Goal: Find specific page/section: Find specific page/section

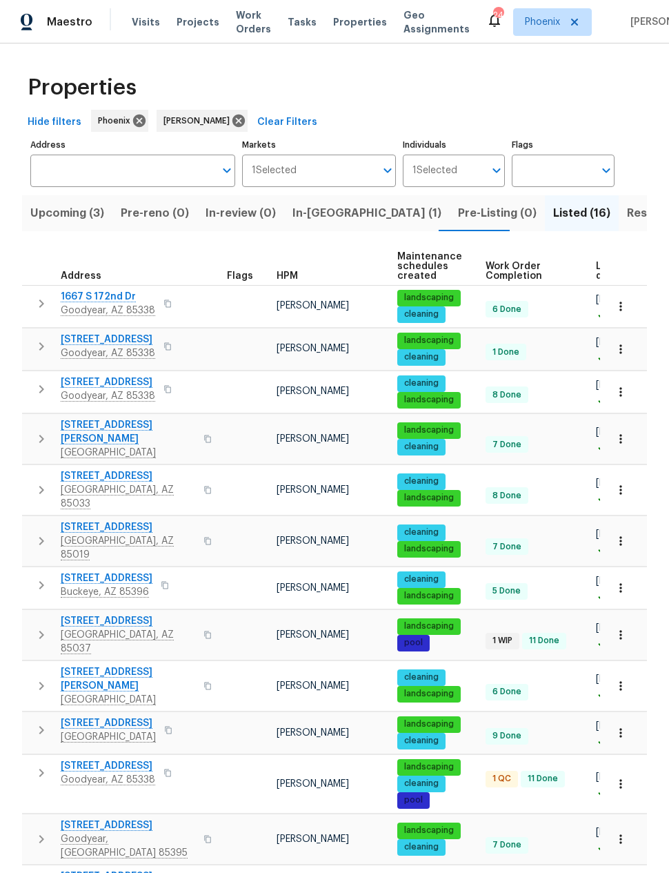
click at [306, 212] on span "In-reno (1)" at bounding box center [366, 212] width 149 height 19
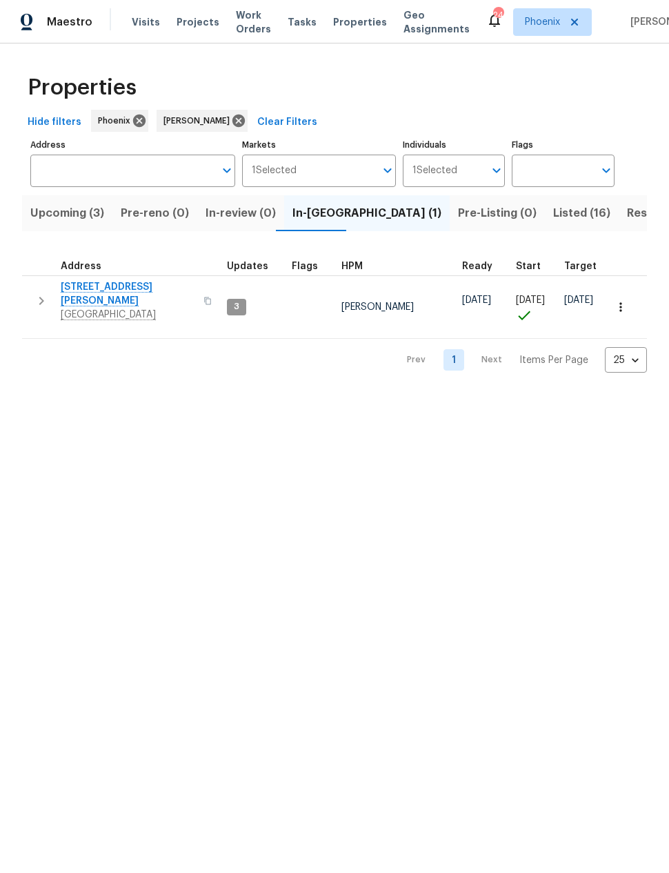
click at [553, 211] on span "Listed (16)" at bounding box center [581, 212] width 57 height 19
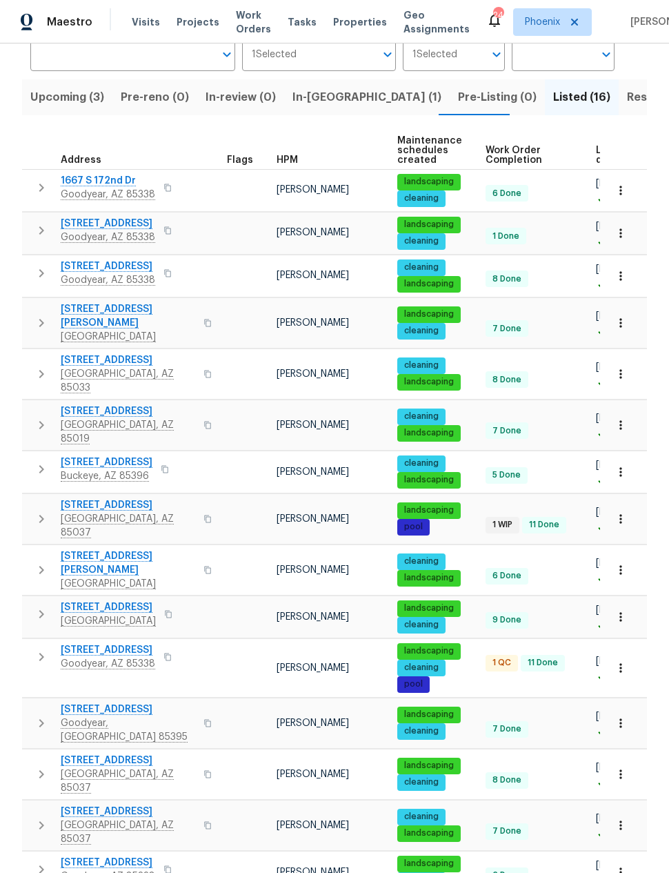
scroll to position [115, 0]
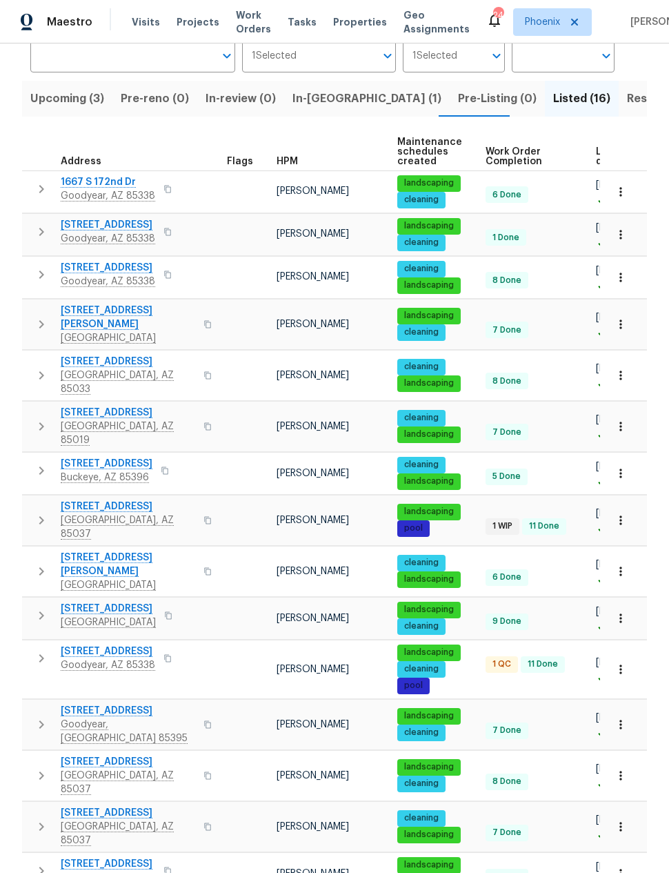
click at [102, 644] on span "16753 W Apache St" at bounding box center [108, 651] width 95 height 14
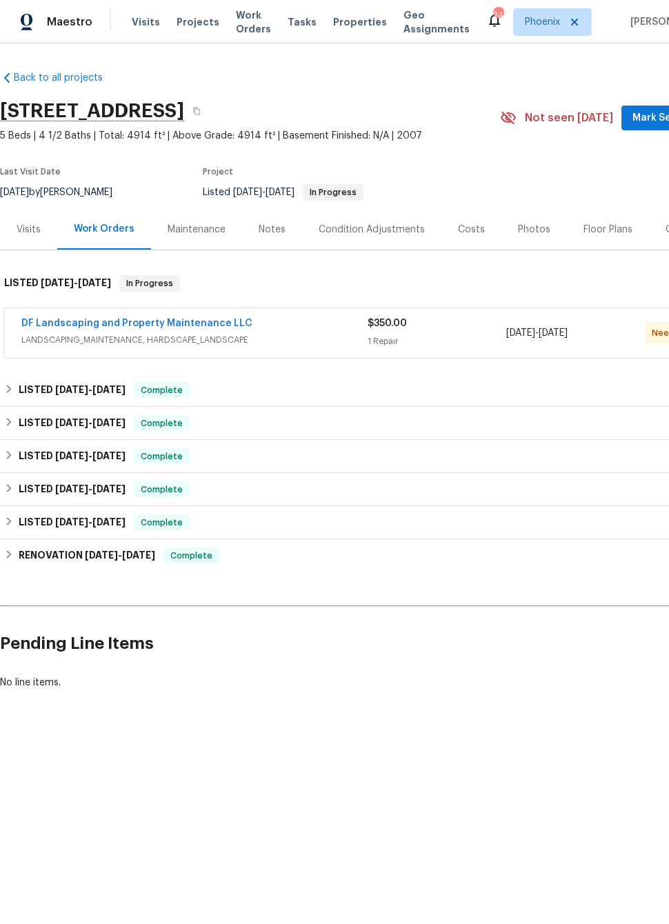
click at [91, 322] on link "DF Landscaping and Property Maintenance LLC" at bounding box center [136, 324] width 231 height 10
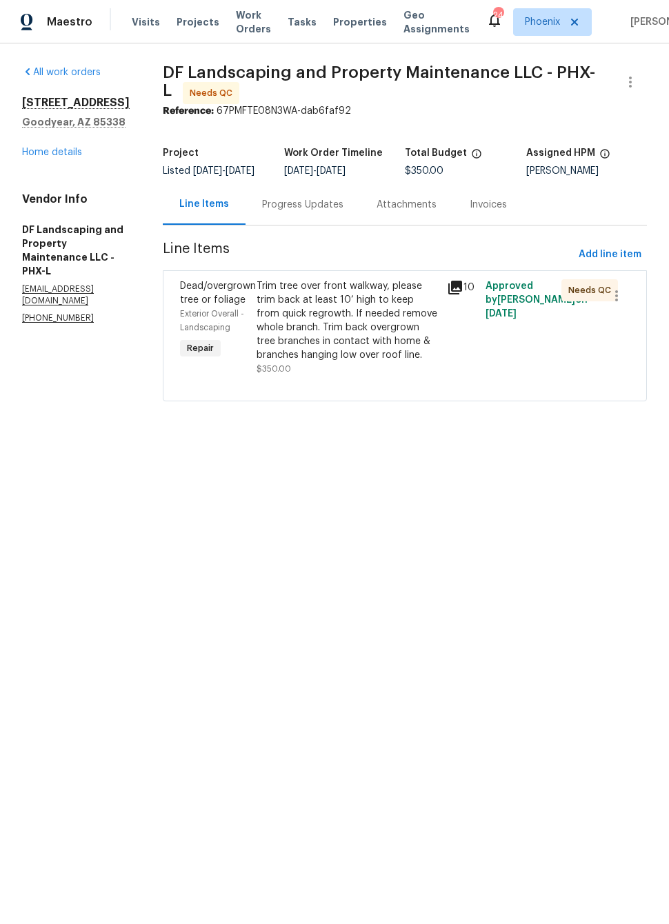
click at [464, 295] on icon at bounding box center [455, 287] width 17 height 17
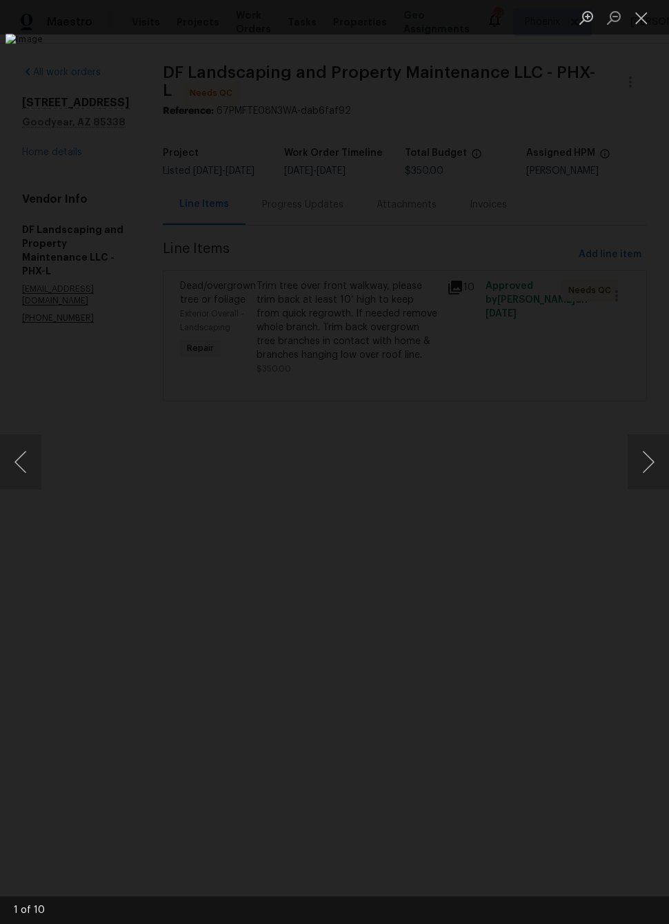
click at [649, 455] on button "Next image" at bounding box center [648, 462] width 41 height 55
click at [646, 448] on button "Next image" at bounding box center [648, 462] width 41 height 55
click at [645, 450] on button "Next image" at bounding box center [648, 462] width 41 height 55
click at [649, 452] on button "Next image" at bounding box center [648, 462] width 41 height 55
click at [644, 457] on button "Next image" at bounding box center [648, 462] width 41 height 55
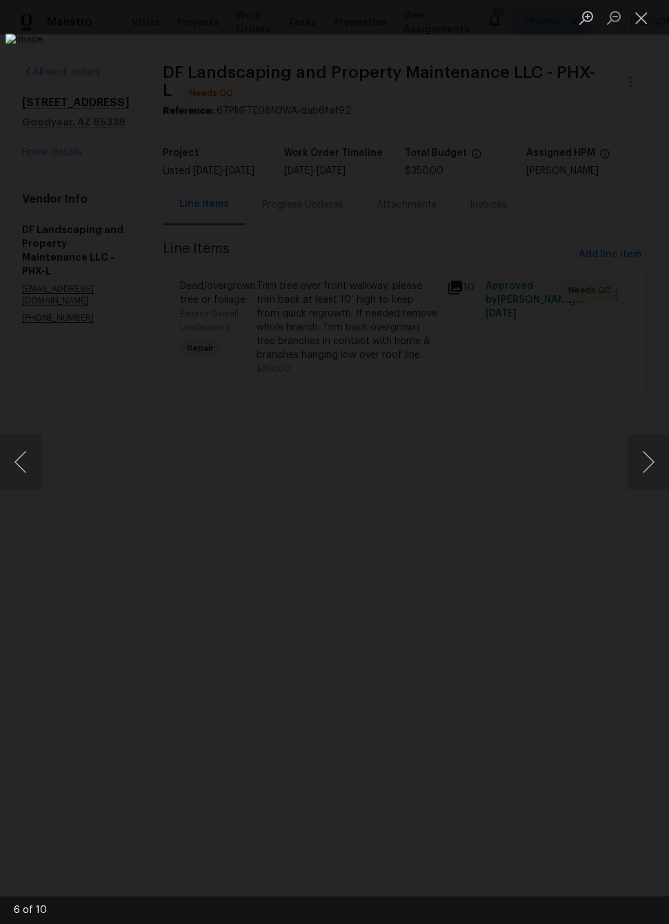
click at [644, 453] on button "Next image" at bounding box center [648, 462] width 41 height 55
click at [639, 457] on button "Next image" at bounding box center [648, 462] width 41 height 55
click at [642, 465] on button "Next image" at bounding box center [648, 462] width 41 height 55
click at [641, 450] on button "Next image" at bounding box center [648, 462] width 41 height 55
click at [643, 451] on button "Next image" at bounding box center [648, 462] width 41 height 55
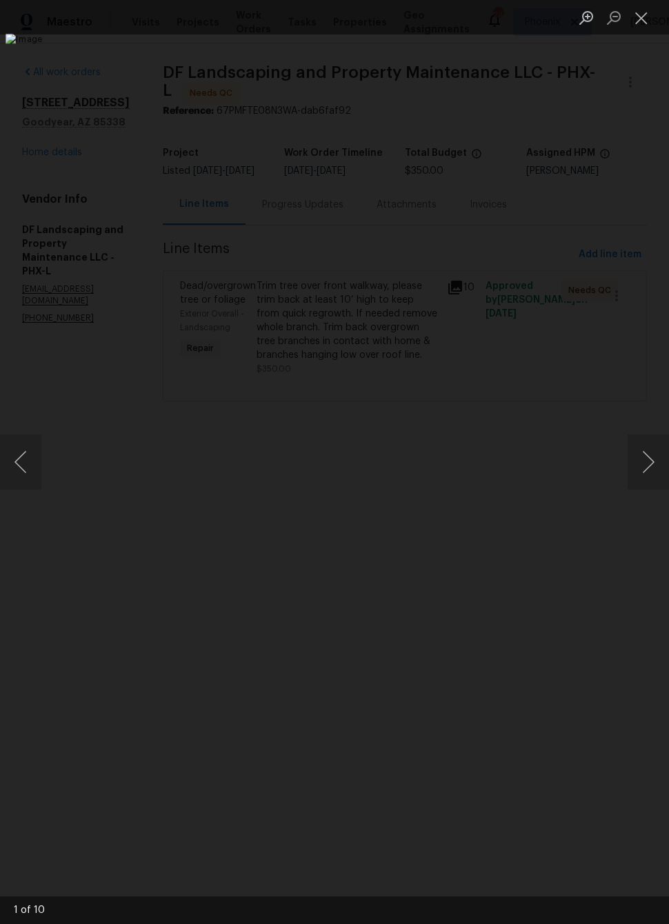
click at [641, 456] on button "Next image" at bounding box center [648, 462] width 41 height 55
click at [639, 26] on button "Close lightbox" at bounding box center [642, 18] width 28 height 24
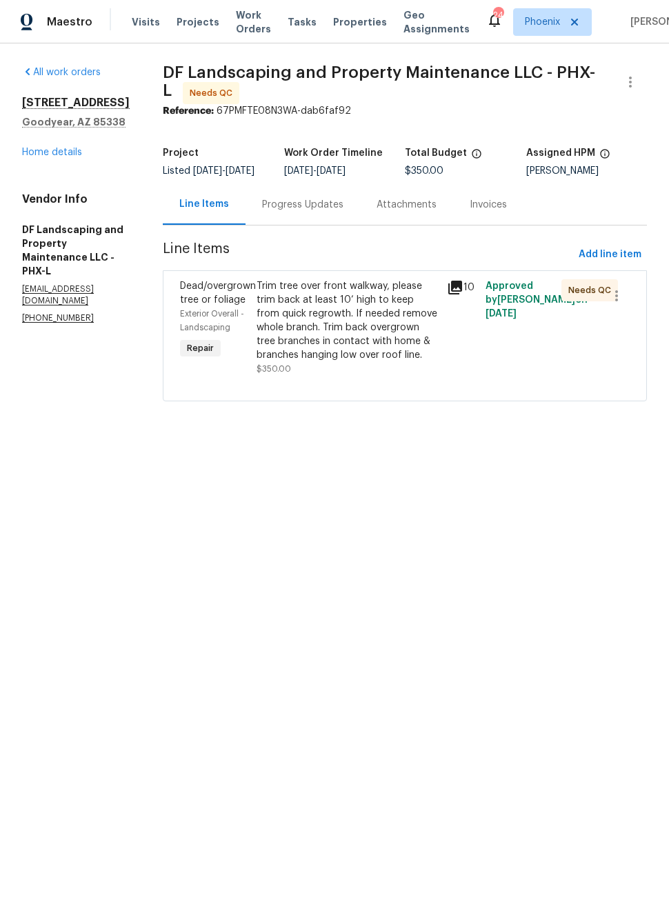
click at [46, 155] on link "Home details" at bounding box center [52, 153] width 60 height 10
